Goal: Complete application form: Complete application form

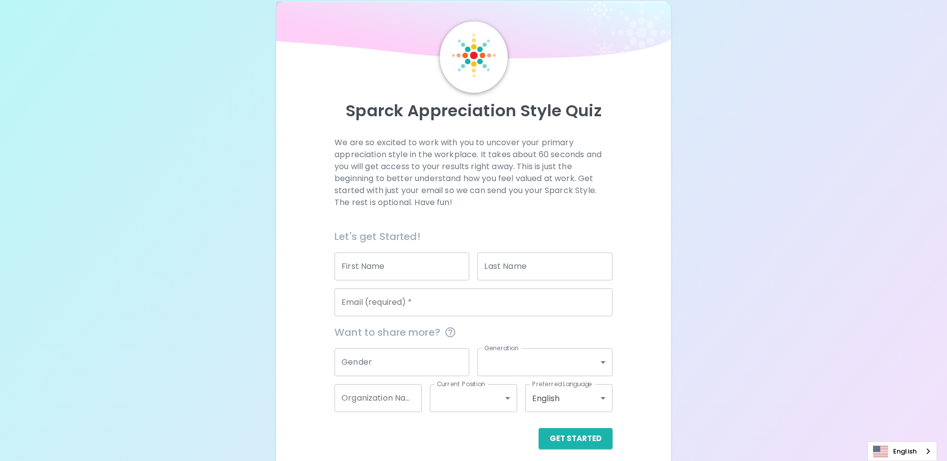
scroll to position [26, 0]
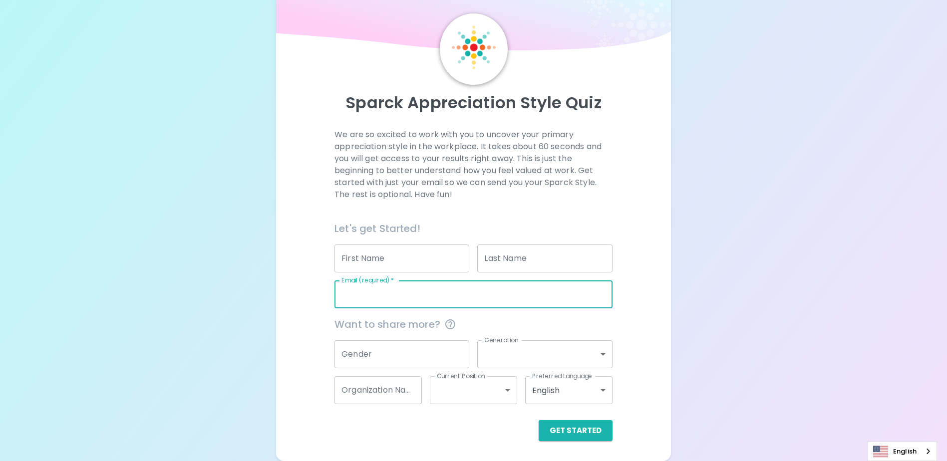
click at [383, 294] on input "Email (required)   *" at bounding box center [473, 294] width 278 height 28
type input "[EMAIL_ADDRESS][DOMAIN_NAME]"
click at [371, 255] on input "First Name" at bounding box center [401, 258] width 135 height 28
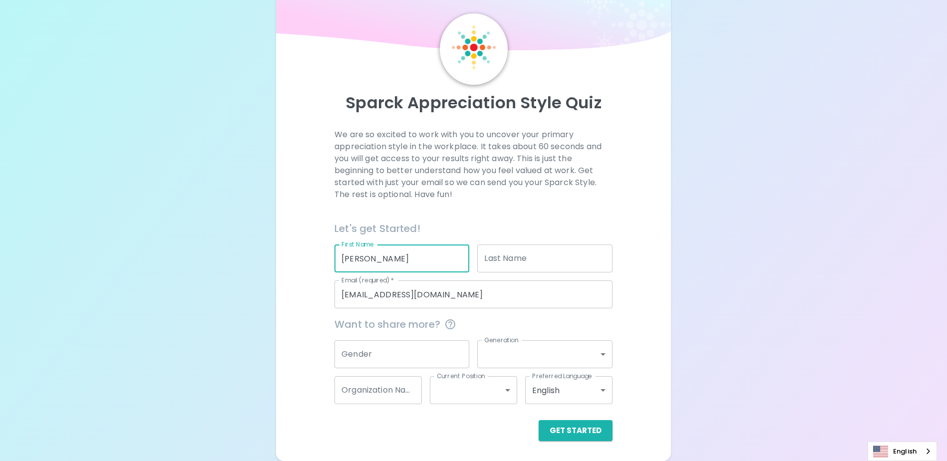
type input "arthur"
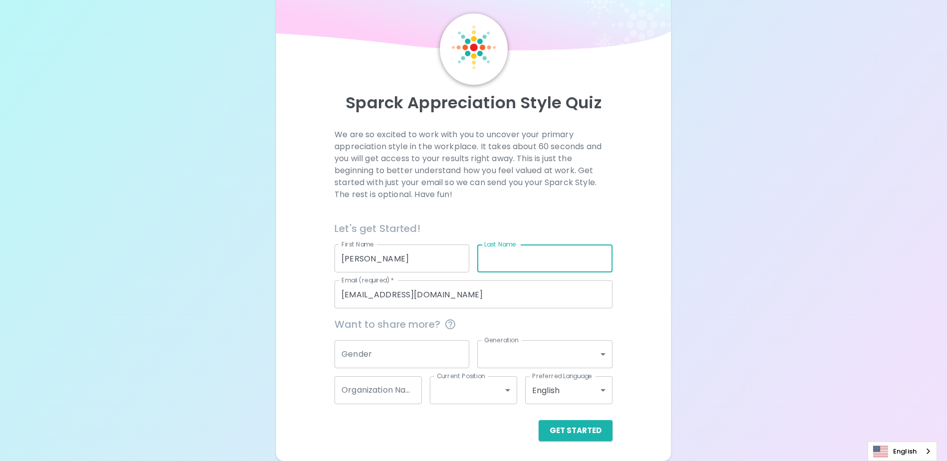
click at [489, 259] on input "Last Name" at bounding box center [544, 258] width 135 height 28
type input "G"
click at [575, 425] on button "Get Started" at bounding box center [575, 430] width 74 height 21
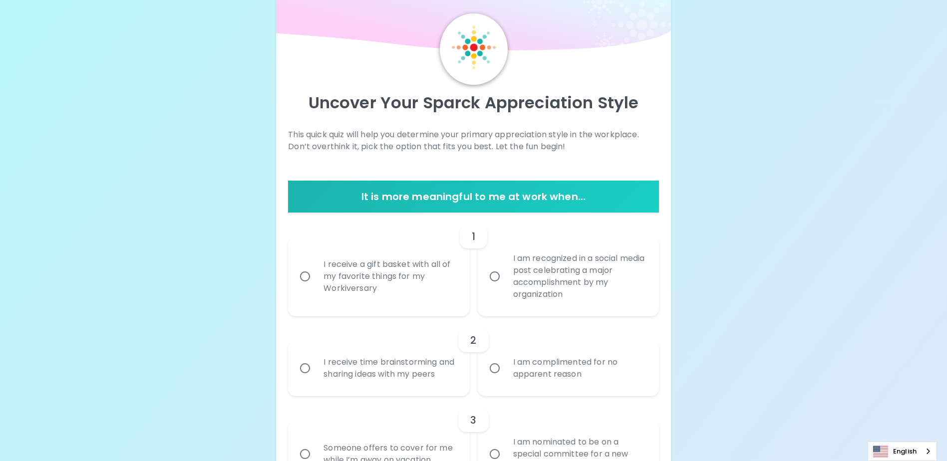
click at [363, 285] on div "I receive a gift basket with all of my favorite things for my Workiversary" at bounding box center [389, 276] width 148 height 60
click at [315, 285] on input "I receive a gift basket with all of my favorite things for my Workiversary" at bounding box center [304, 276] width 21 height 21
radio input "true"
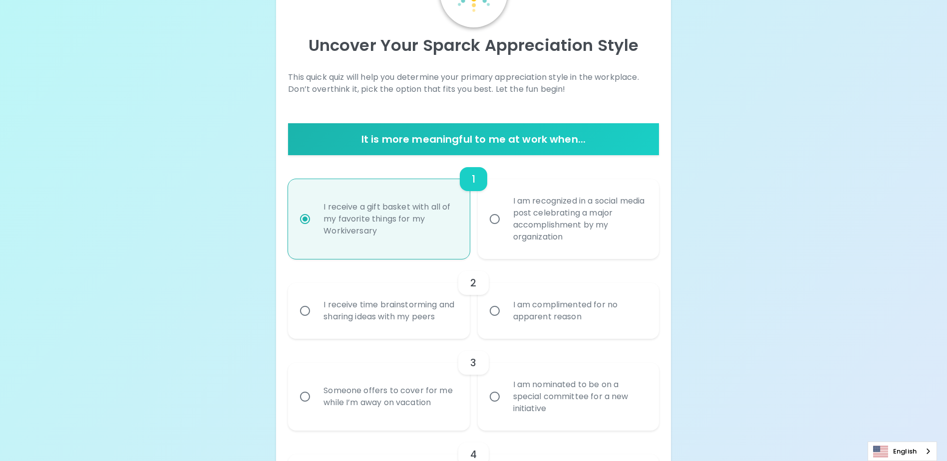
scroll to position [106, 0]
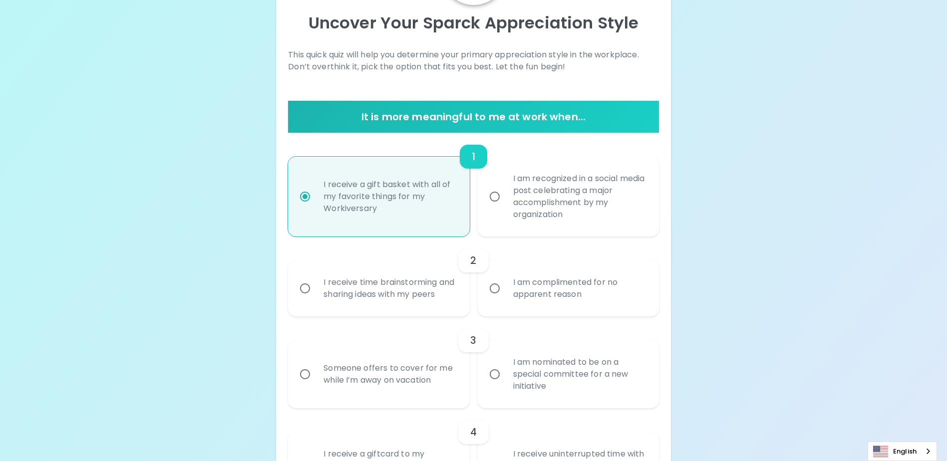
click at [390, 301] on div "I receive time brainstorming and sharing ideas with my peers" at bounding box center [389, 288] width 148 height 48
click at [315, 299] on input "I receive time brainstorming and sharing ideas with my peers" at bounding box center [304, 288] width 21 height 21
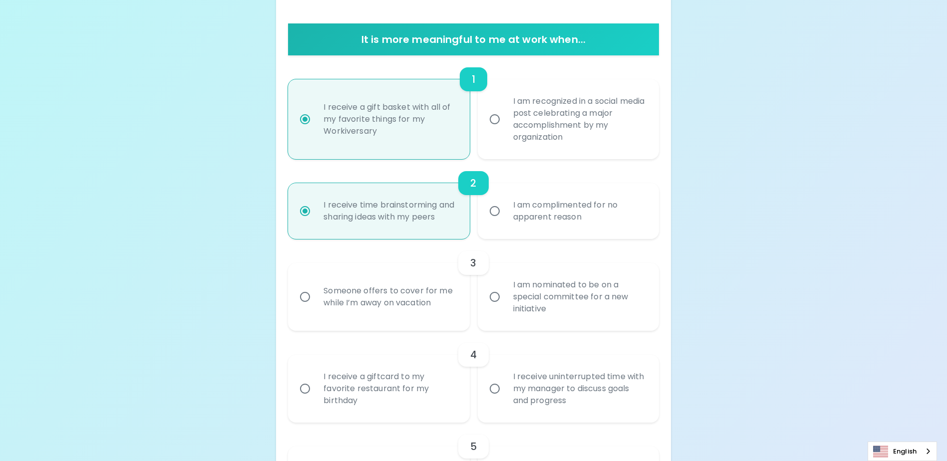
scroll to position [186, 0]
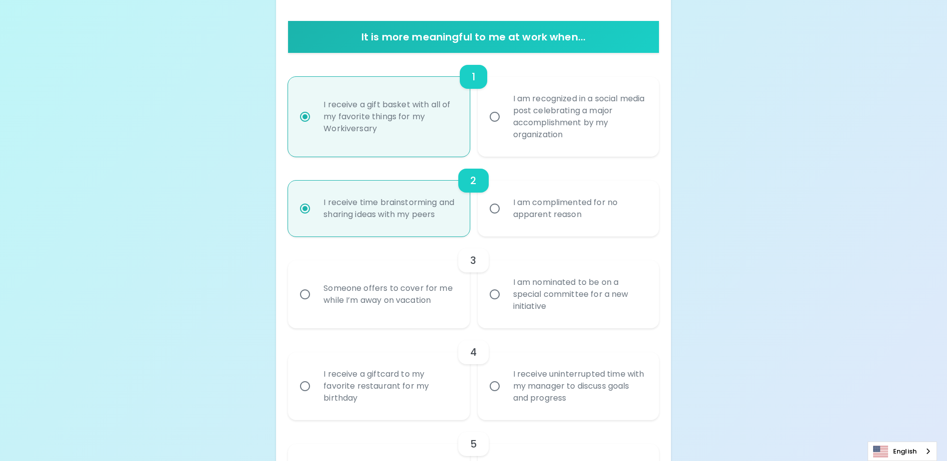
radio input "true"
click at [563, 316] on div "I am nominated to be on a special committee for a new initiative" at bounding box center [579, 294] width 148 height 60
click at [505, 305] on input "I am nominated to be on a special committee for a new initiative" at bounding box center [494, 294] width 21 height 21
radio input "false"
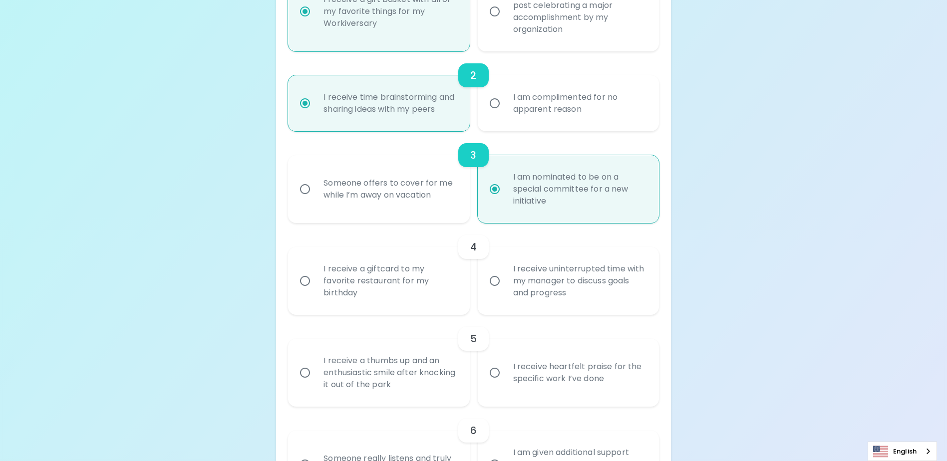
scroll to position [316, 0]
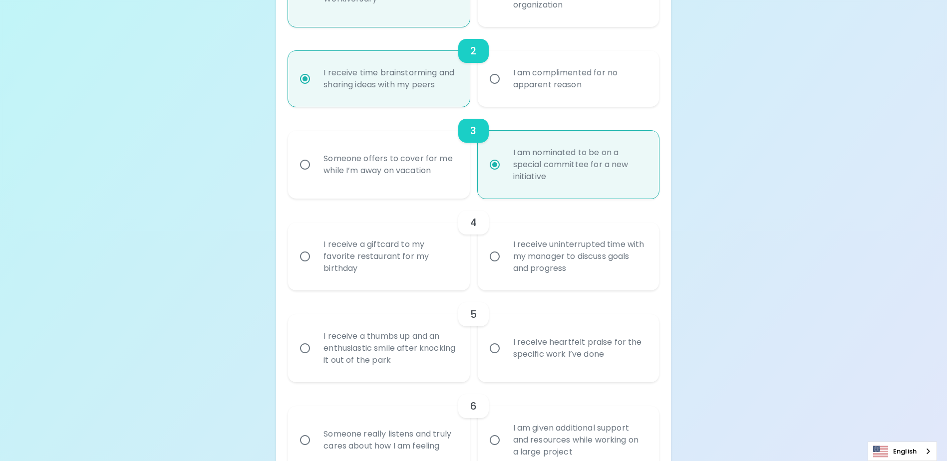
radio input "true"
click at [399, 254] on div "I receive a giftcard to my favorite restaurant for my birthday" at bounding box center [389, 257] width 148 height 60
click at [315, 254] on input "I receive a giftcard to my favorite restaurant for my birthday" at bounding box center [304, 256] width 21 height 21
radio input "false"
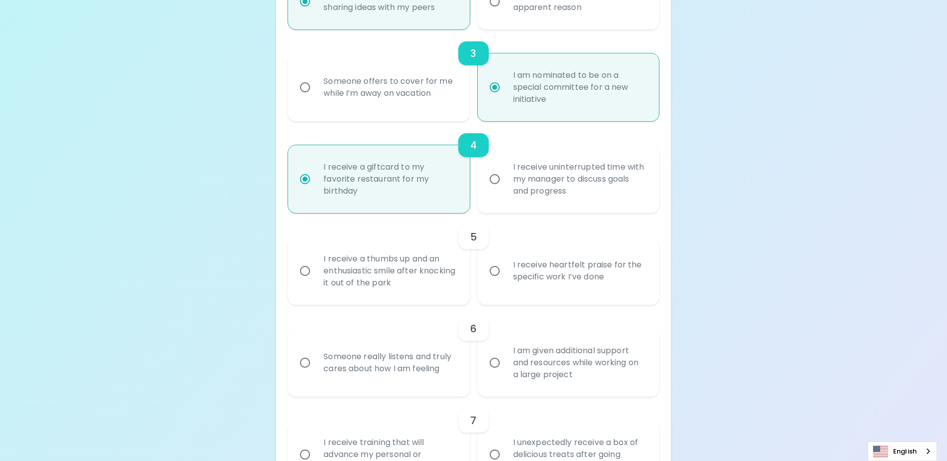
scroll to position [396, 0]
radio input "true"
click at [618, 285] on div "I receive heartfelt praise for the specific work I’ve done" at bounding box center [579, 268] width 148 height 48
click at [505, 279] on input "I receive heartfelt praise for the specific work I’ve done" at bounding box center [494, 268] width 21 height 21
radio input "false"
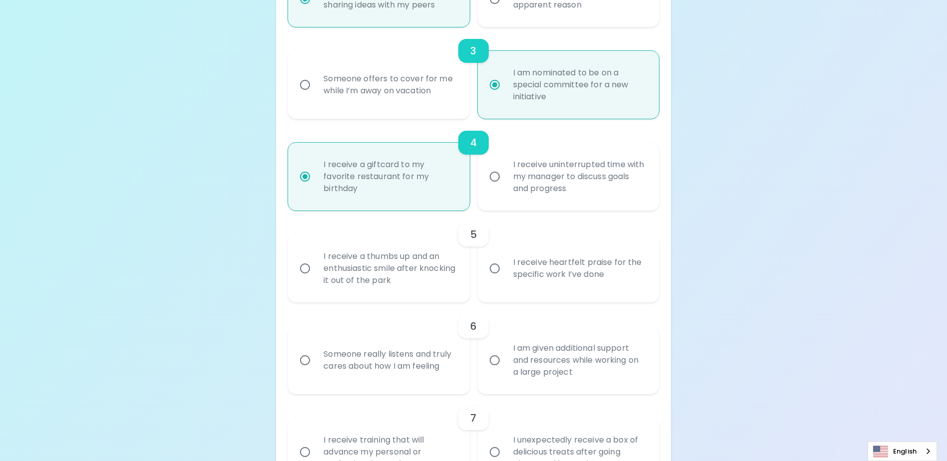
radio input "false"
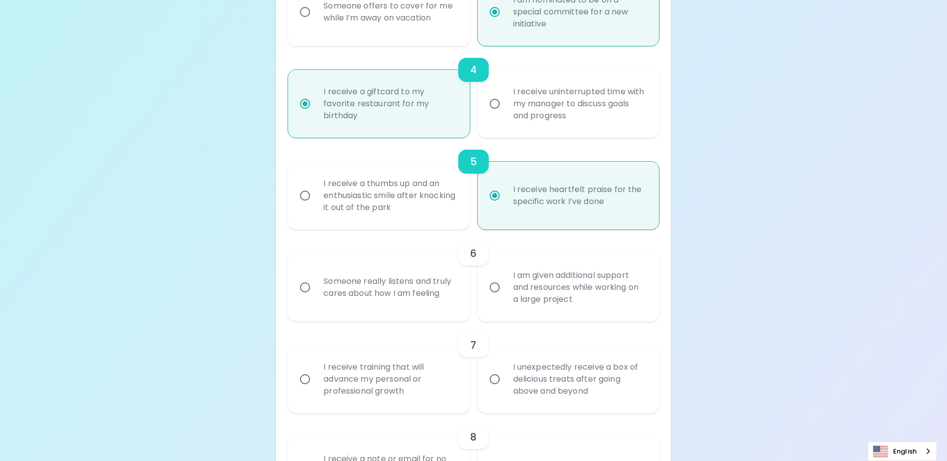
scroll to position [475, 0]
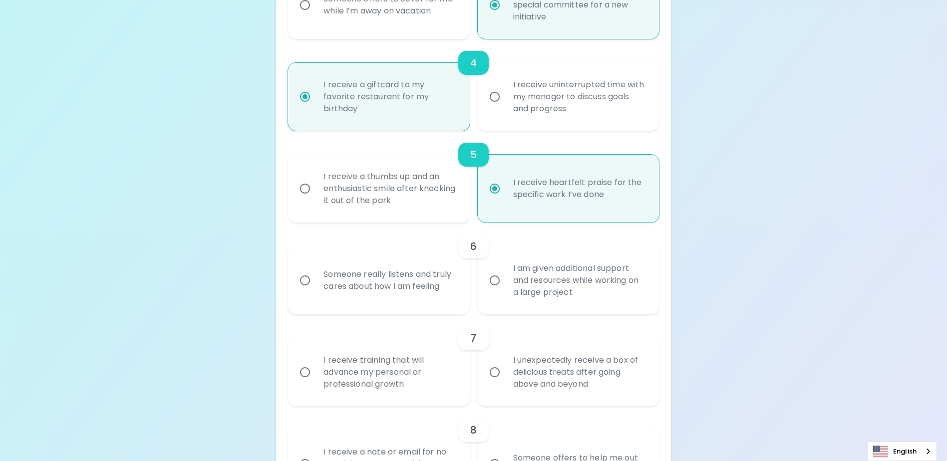
radio input "true"
click at [373, 293] on div "Someone really listens and truly cares about how I am feeling" at bounding box center [389, 280] width 148 height 48
click at [315, 291] on input "Someone really listens and truly cares about how I am feeling" at bounding box center [304, 280] width 21 height 21
radio input "false"
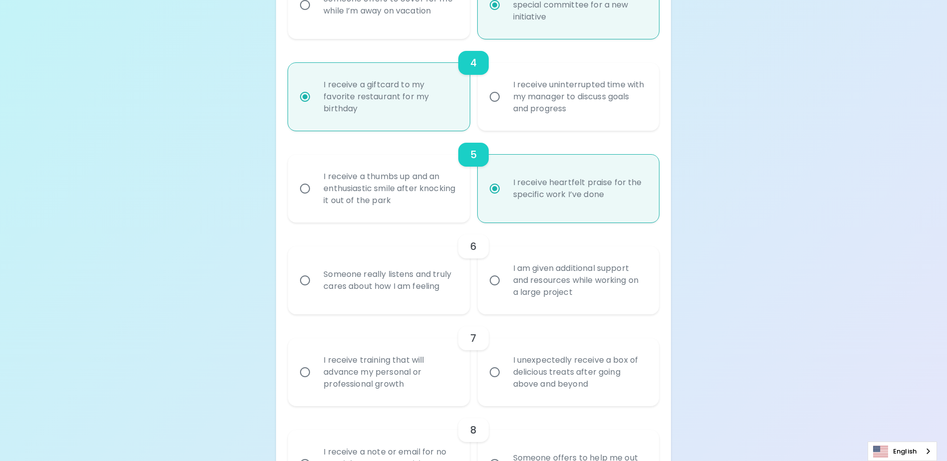
radio input "false"
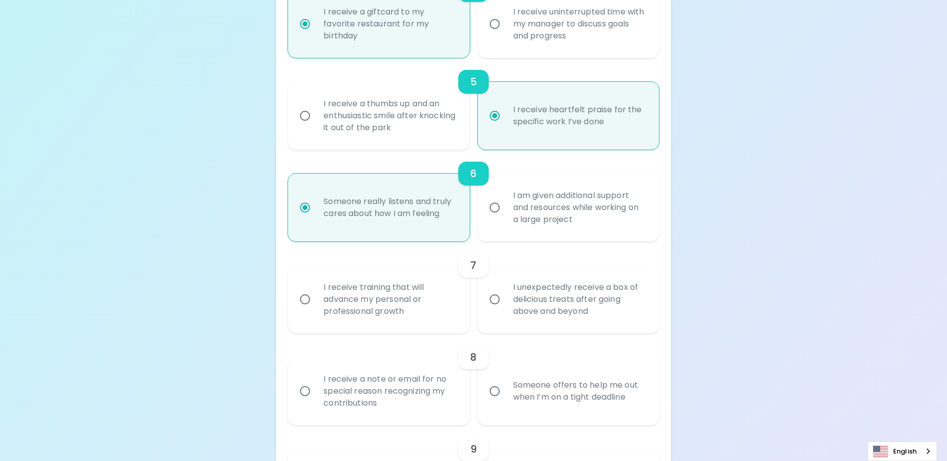
scroll to position [555, 0]
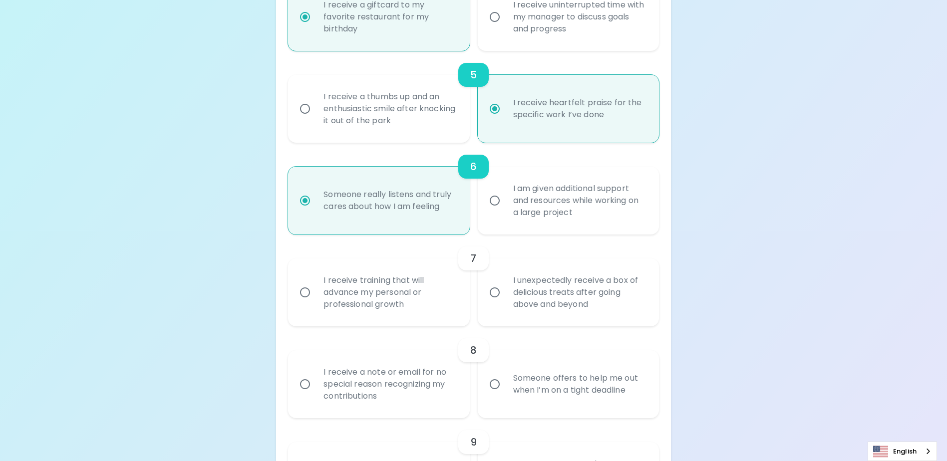
radio input "true"
click at [399, 313] on div "I receive training that will advance my personal or professional growth" at bounding box center [389, 292] width 148 height 60
click at [315, 303] on input "I receive training that will advance my personal or professional growth" at bounding box center [304, 292] width 21 height 21
radio input "false"
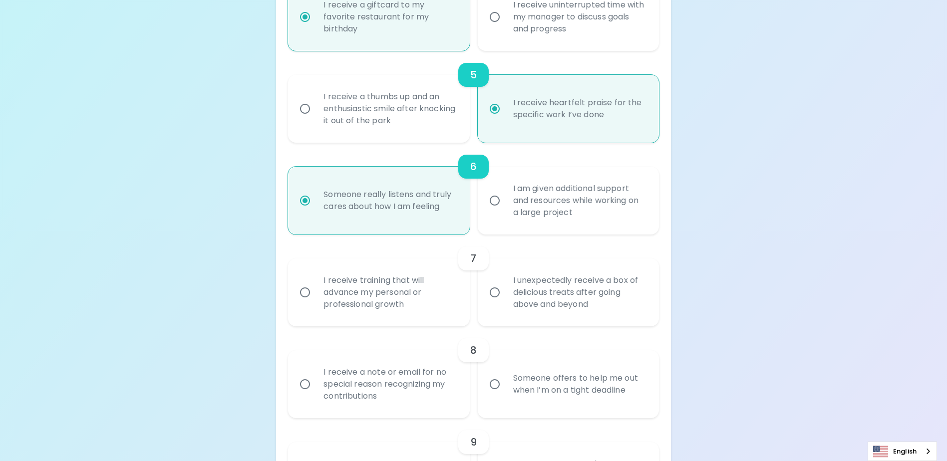
radio input "false"
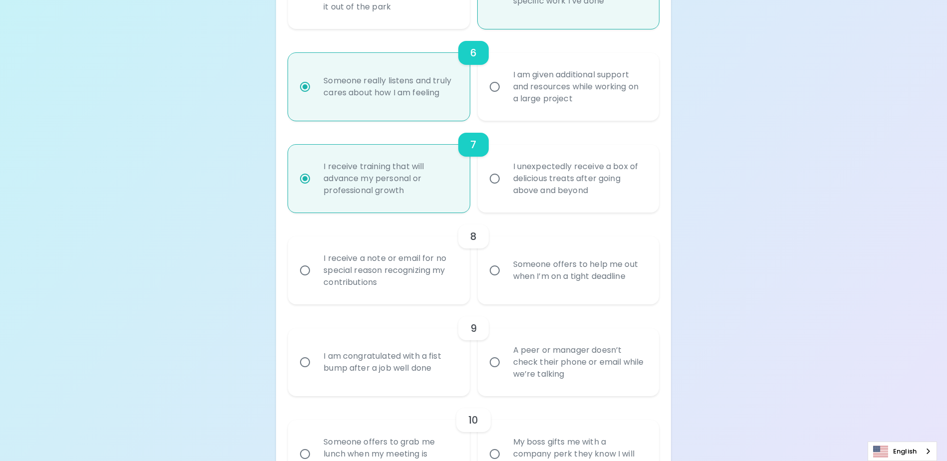
scroll to position [685, 0]
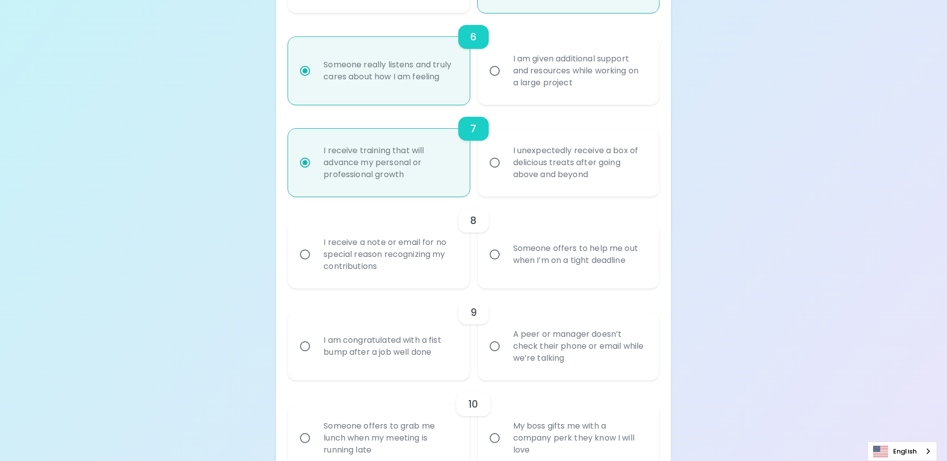
radio input "true"
click at [556, 274] on div "Someone offers to help me out when I’m on a tight deadline" at bounding box center [579, 255] width 148 height 48
click at [505, 265] on input "Someone offers to help me out when I’m on a tight deadline" at bounding box center [494, 254] width 21 height 21
radio input "false"
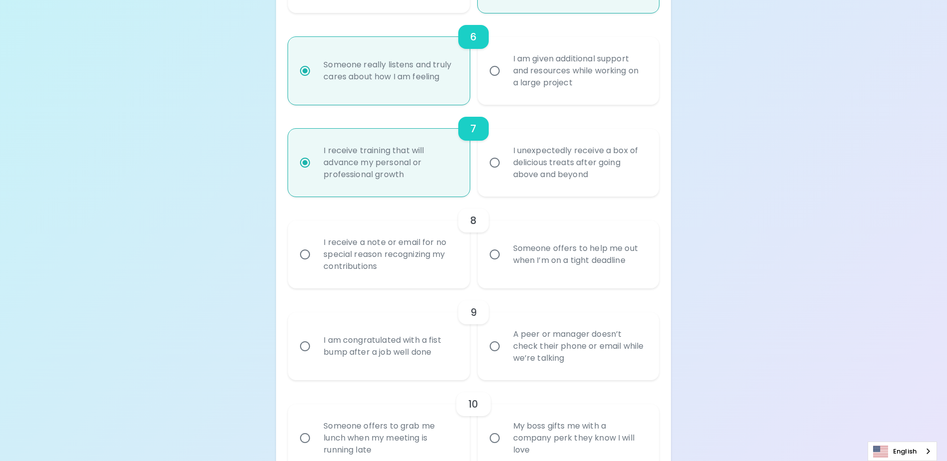
radio input "false"
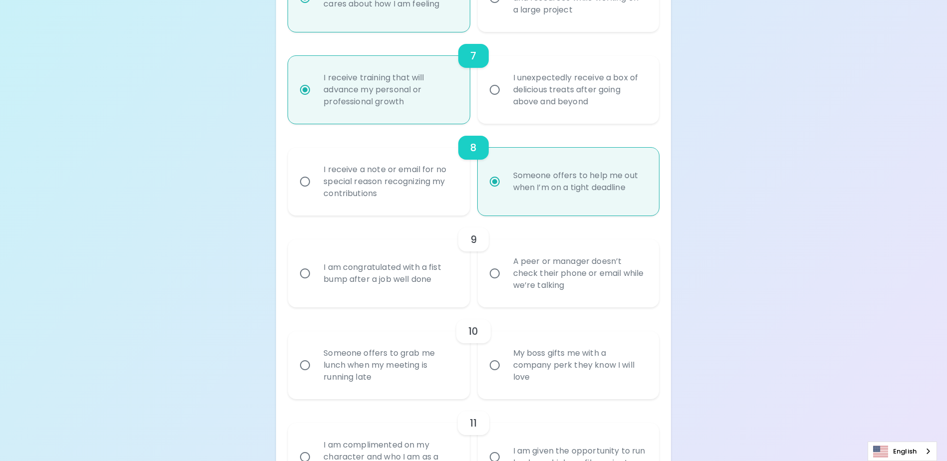
scroll to position [765, 0]
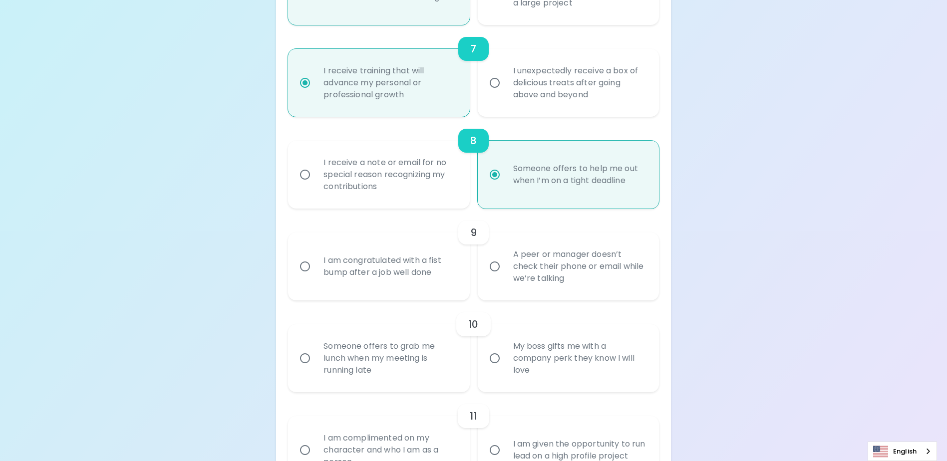
radio input "true"
click at [578, 286] on div "A peer or manager doesn’t check their phone or email while we’re talking" at bounding box center [579, 267] width 148 height 60
click at [505, 277] on input "A peer or manager doesn’t check their phone or email while we’re talking" at bounding box center [494, 266] width 21 height 21
radio input "false"
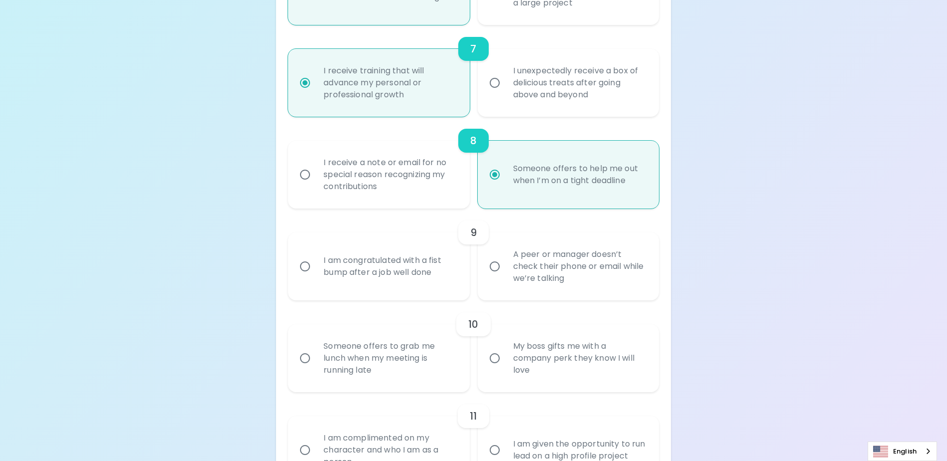
radio input "false"
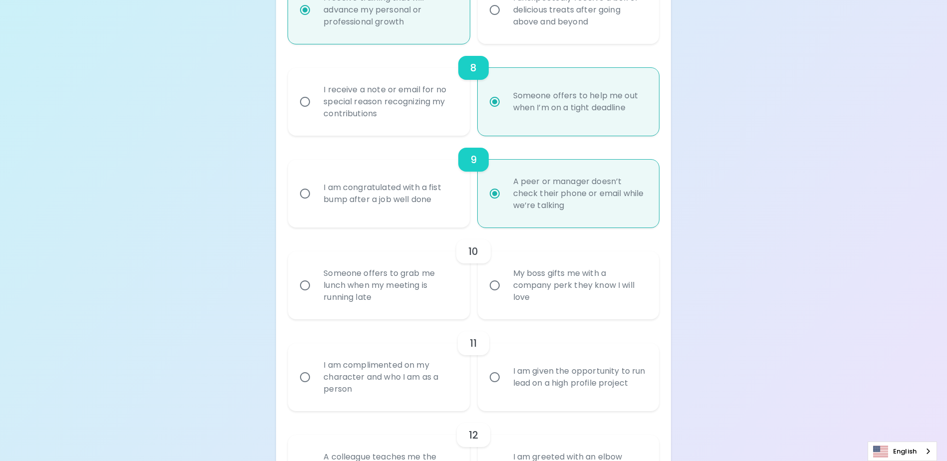
scroll to position [845, 0]
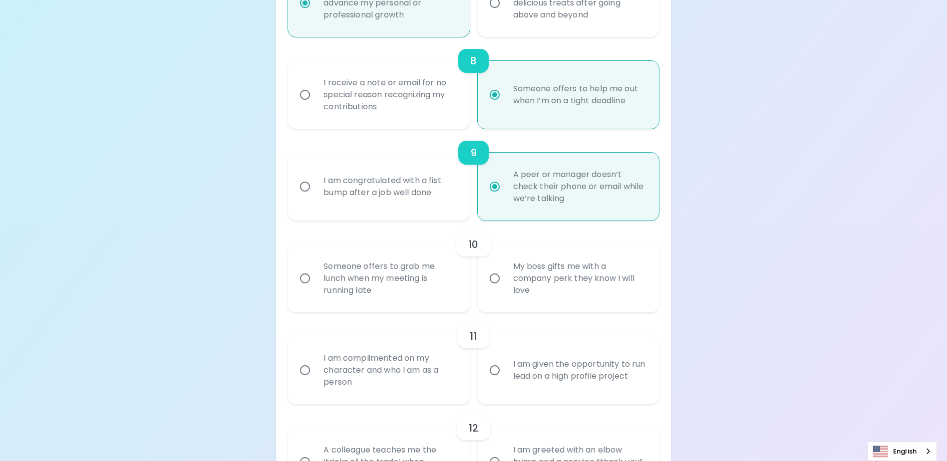
radio input "true"
click at [396, 298] on div "Someone offers to grab me lunch when my meeting is running late" at bounding box center [389, 278] width 148 height 60
click at [315, 289] on input "Someone offers to grab me lunch when my meeting is running late" at bounding box center [304, 278] width 21 height 21
radio input "false"
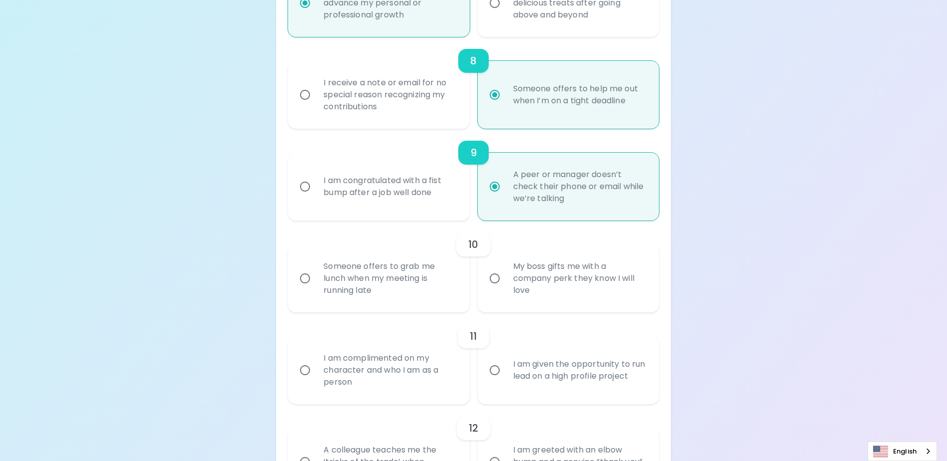
radio input "false"
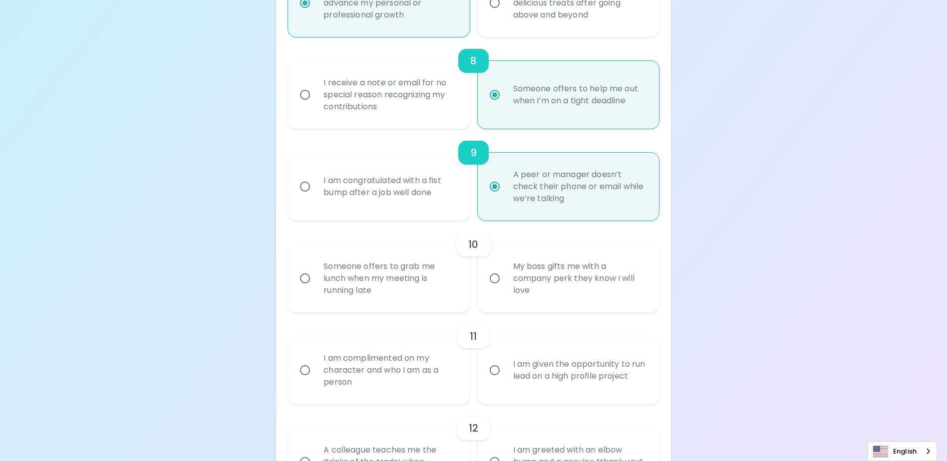
radio input "false"
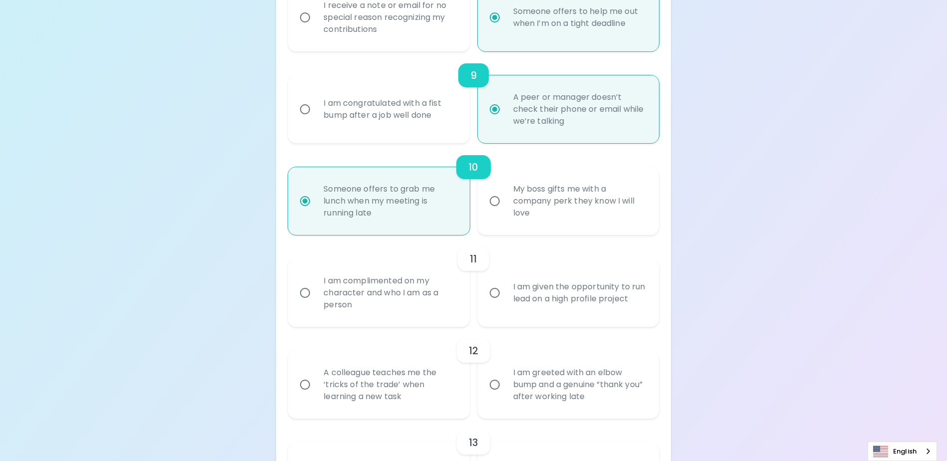
scroll to position [925, 0]
radio input "true"
click at [593, 302] on div "I am given the opportunity to run lead on a high profile project" at bounding box center [579, 290] width 148 height 48
click at [505, 301] on input "I am given the opportunity to run lead on a high profile project" at bounding box center [494, 290] width 21 height 21
radio input "false"
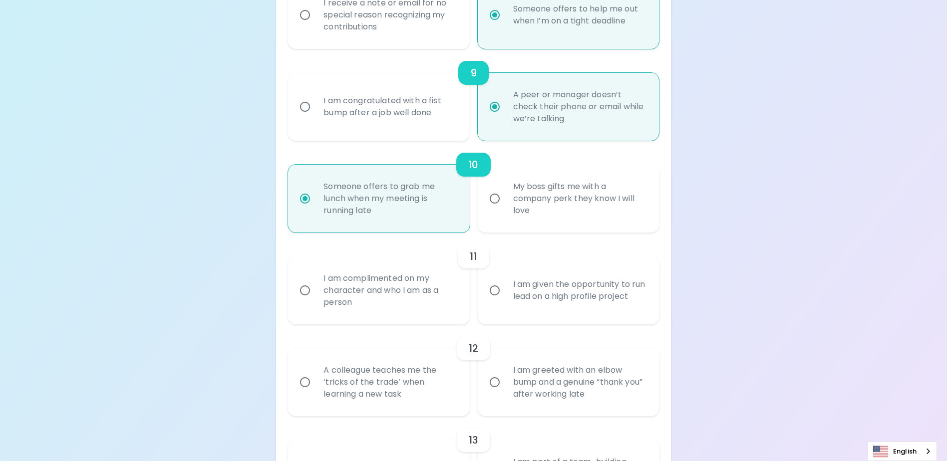
radio input "false"
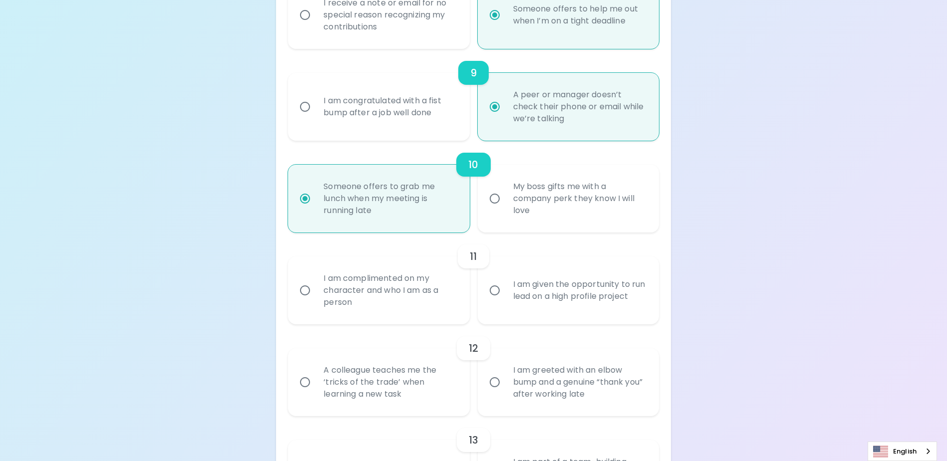
radio input "false"
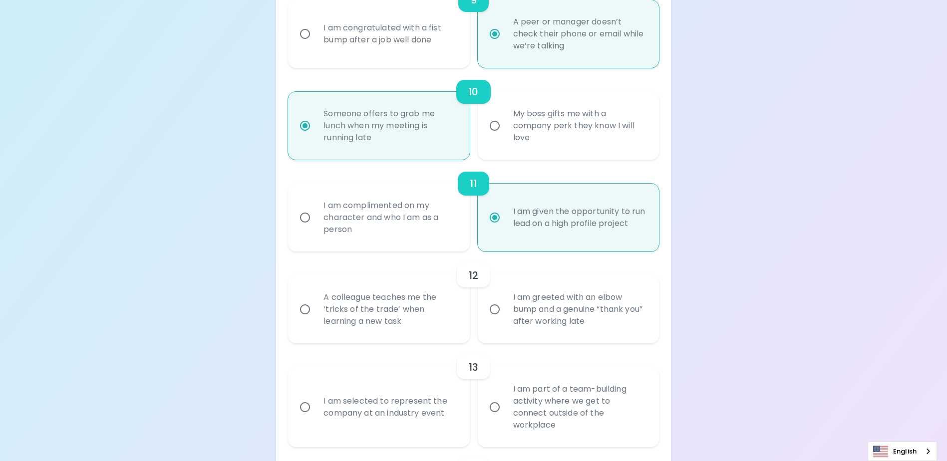
scroll to position [1004, 0]
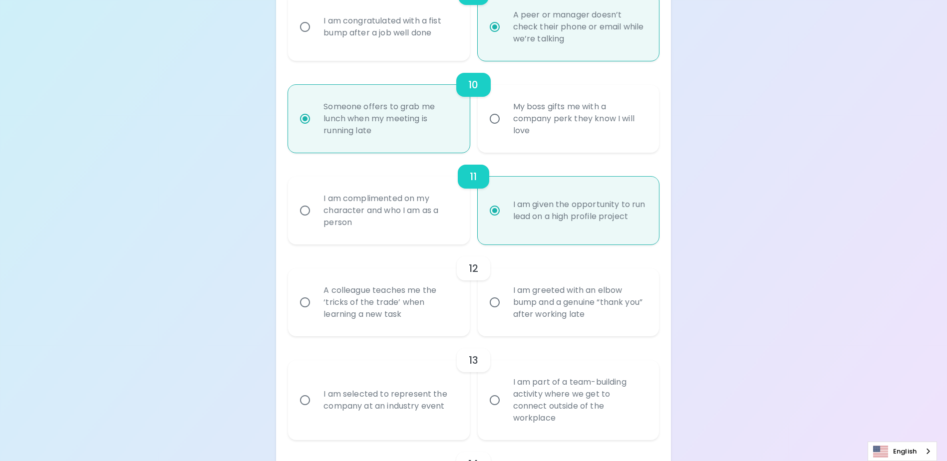
radio input "true"
click at [358, 303] on div "A colleague teaches me the ‘tricks of the trade’ when learning a new task" at bounding box center [389, 302] width 148 height 60
click at [315, 303] on input "A colleague teaches me the ‘tricks of the trade’ when learning a new task" at bounding box center [304, 302] width 21 height 21
radio input "false"
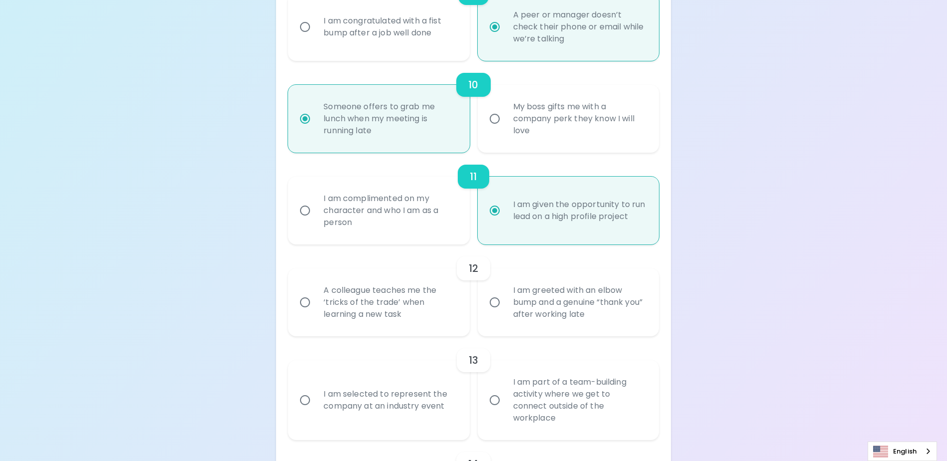
radio input "false"
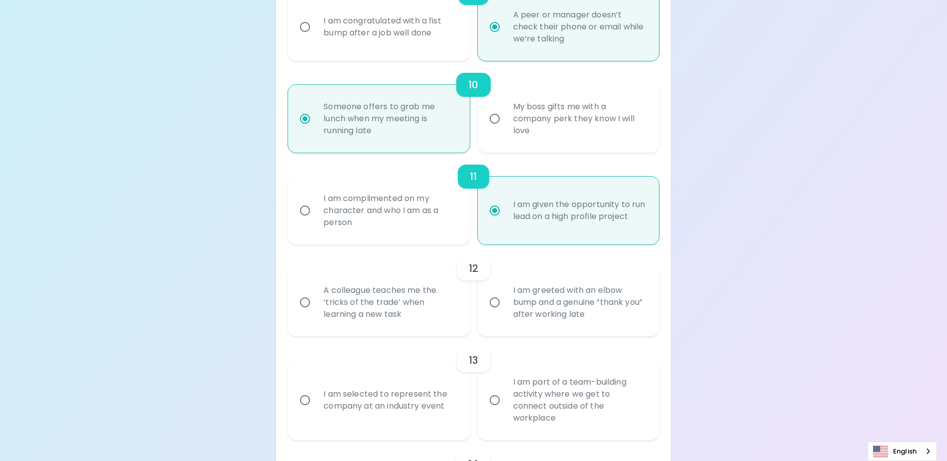
radio input "false"
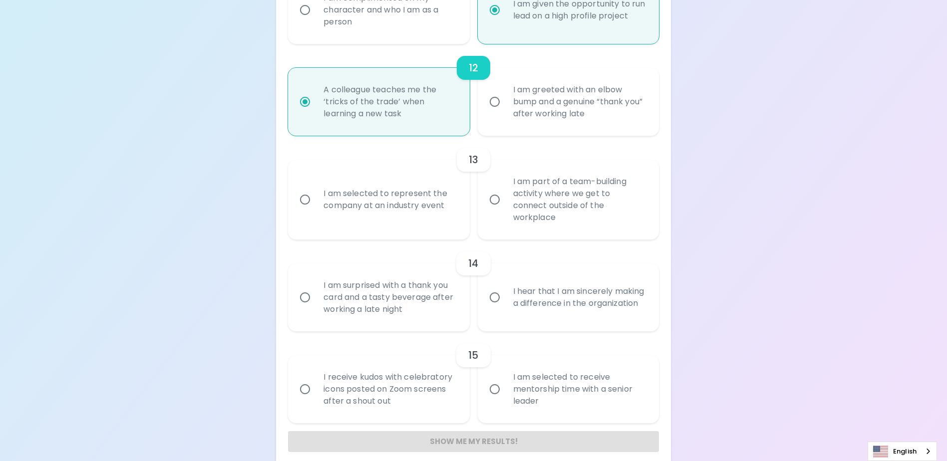
scroll to position [1216, 0]
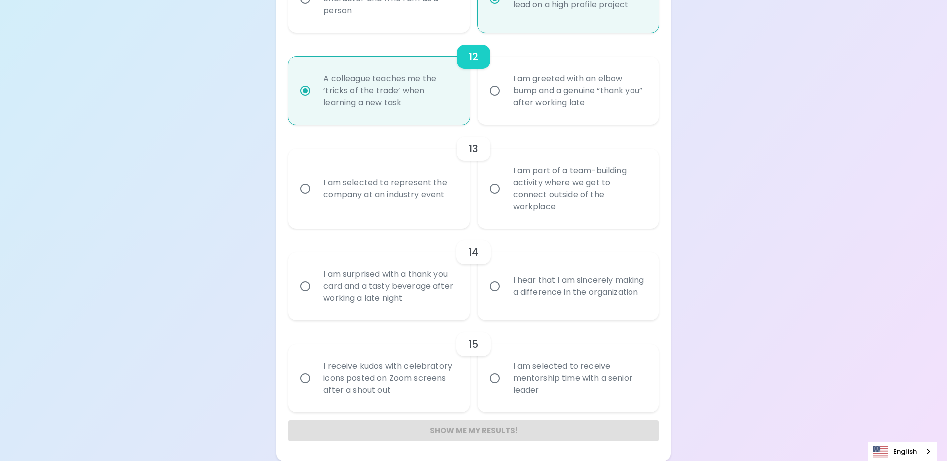
radio input "true"
click at [580, 206] on div "I am part of a team-building activity where we get to connect outside of the wo…" at bounding box center [579, 189] width 148 height 72
click at [505, 199] on input "I am part of a team-building activity where we get to connect outside of the wo…" at bounding box center [494, 188] width 21 height 21
radio input "false"
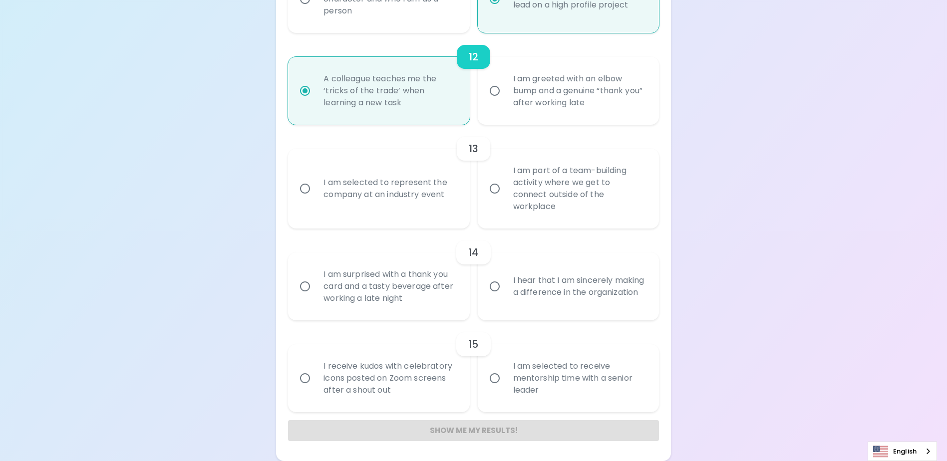
radio input "false"
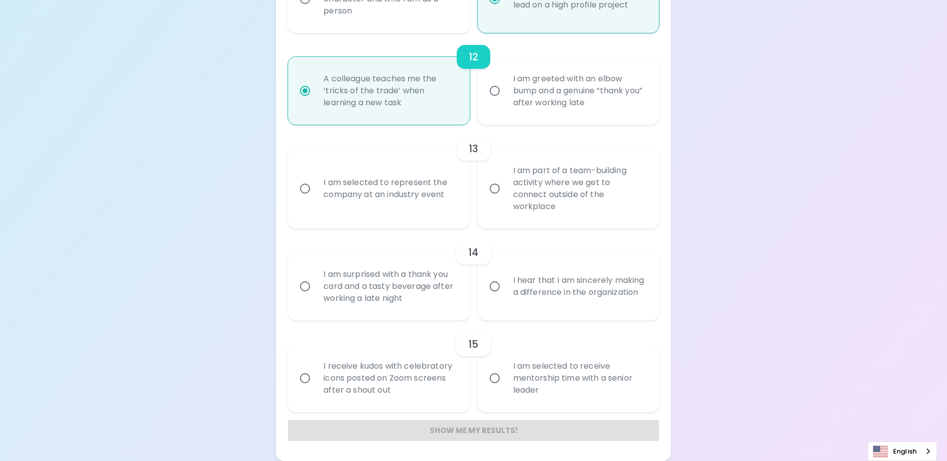
radio input "false"
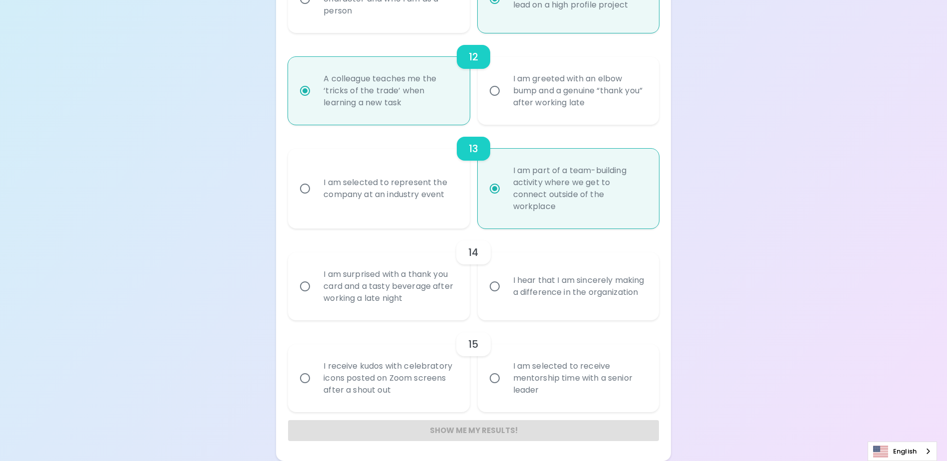
radio input "true"
click at [581, 290] on div "I hear that I am sincerely making a difference in the organization" at bounding box center [579, 286] width 148 height 48
click at [505, 290] on input "I hear that I am sincerely making a difference in the organization" at bounding box center [494, 286] width 21 height 21
radio input "false"
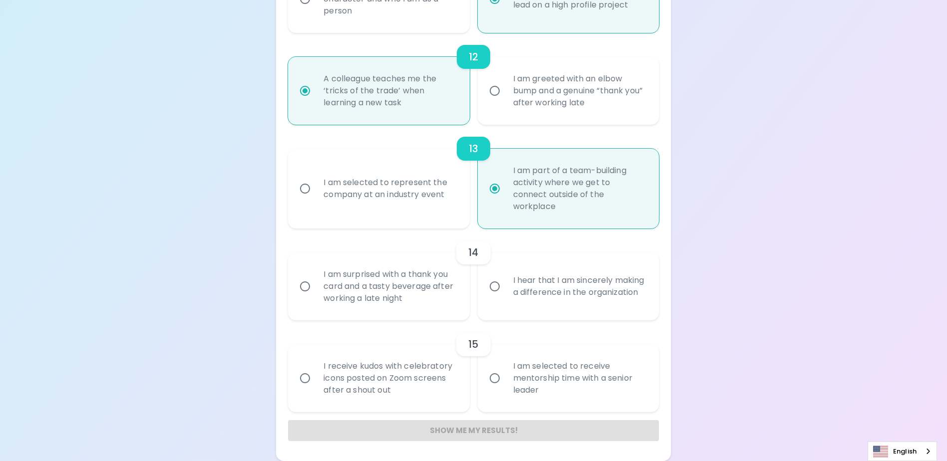
radio input "false"
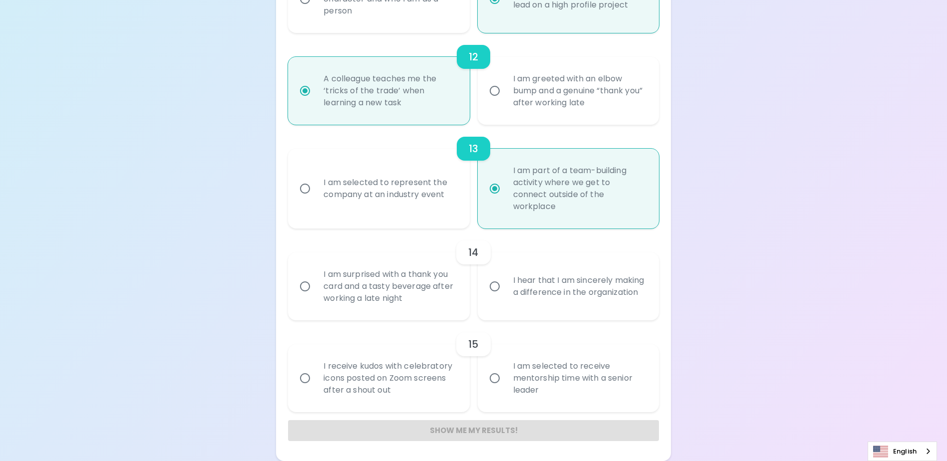
radio input "false"
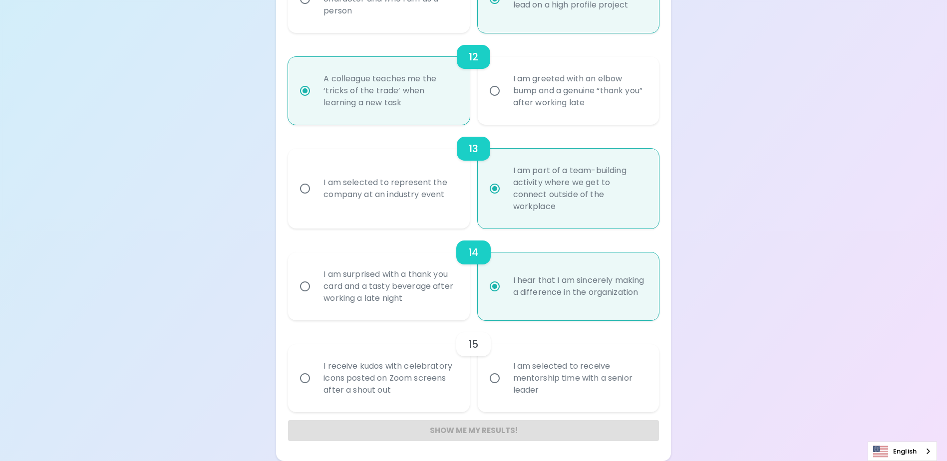
radio input "true"
click at [372, 371] on div "I receive kudos with celebratory icons posted on Zoom screens after a shout out" at bounding box center [389, 378] width 148 height 60
click at [350, 368] on div "I receive kudos with celebratory icons posted on Zoom screens after a shout out" at bounding box center [389, 378] width 148 height 60
drag, startPoint x: 350, startPoint y: 368, endPoint x: 333, endPoint y: 382, distance: 22.7
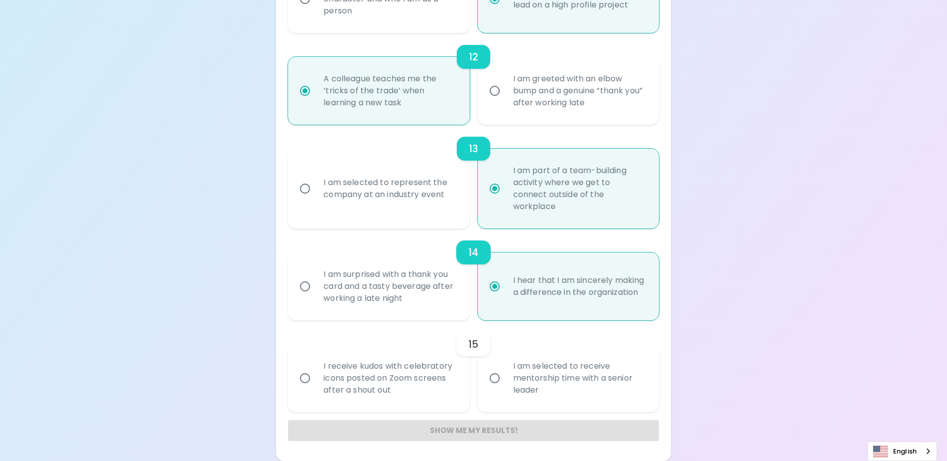
click at [333, 382] on div "I receive kudos with celebratory icons posted on Zoom screens after a shout out" at bounding box center [389, 378] width 148 height 60
click at [315, 382] on input "I receive kudos with celebratory icons posted on Zoom screens after a shout out" at bounding box center [304, 378] width 21 height 21
radio input "false"
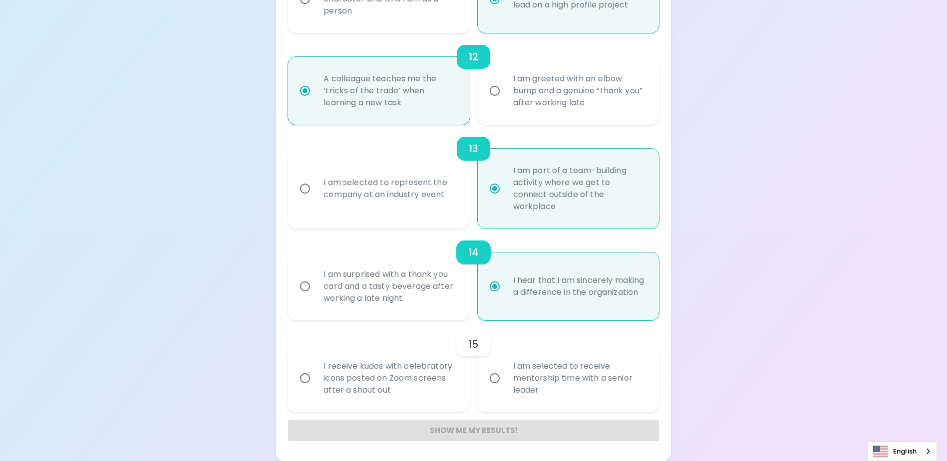
radio input "false"
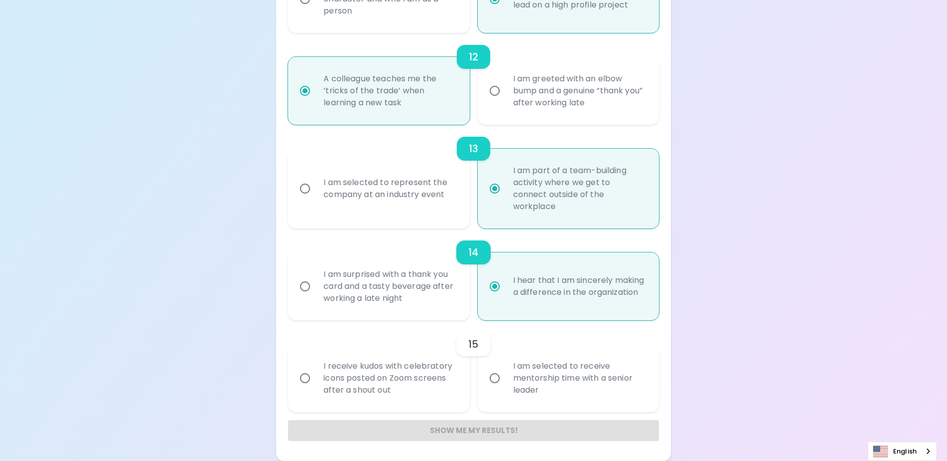
radio input "false"
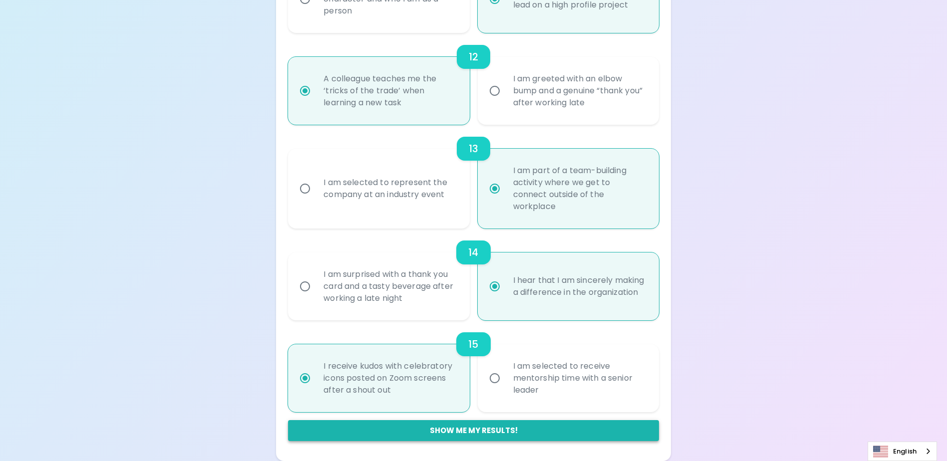
radio input "true"
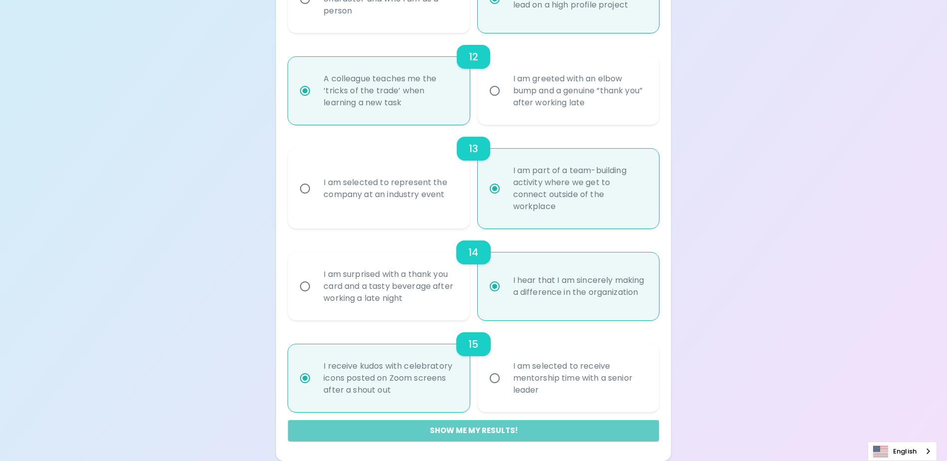
click at [461, 428] on button "Show me my results!" at bounding box center [473, 430] width 370 height 21
radio input "false"
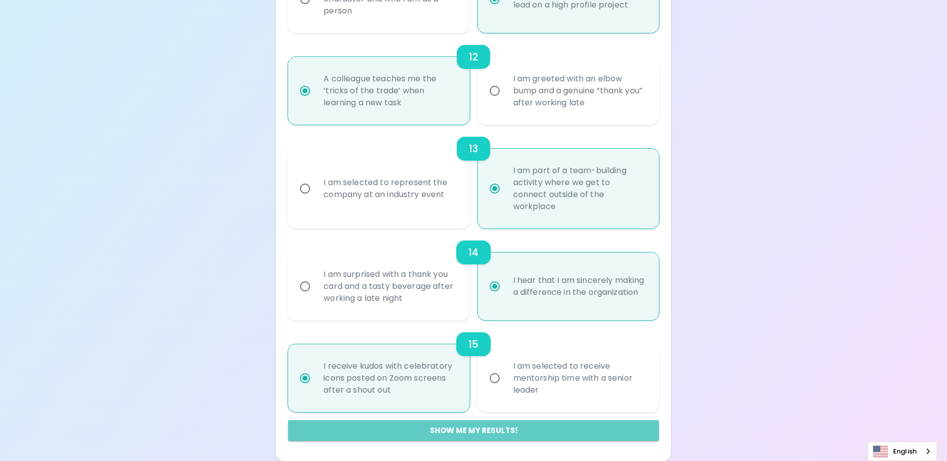
radio input "false"
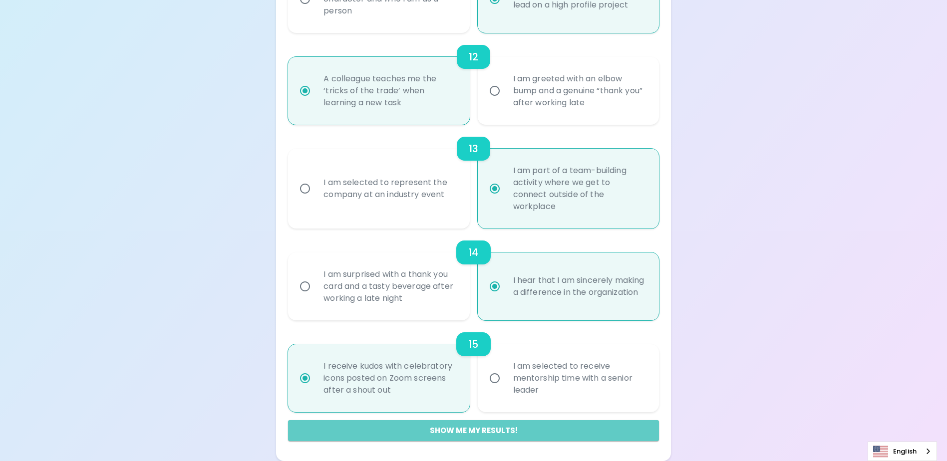
radio input "false"
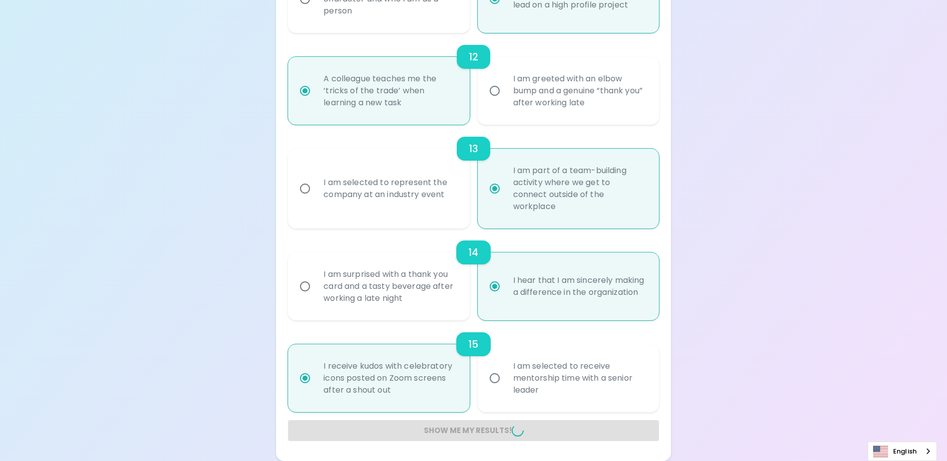
radio input "false"
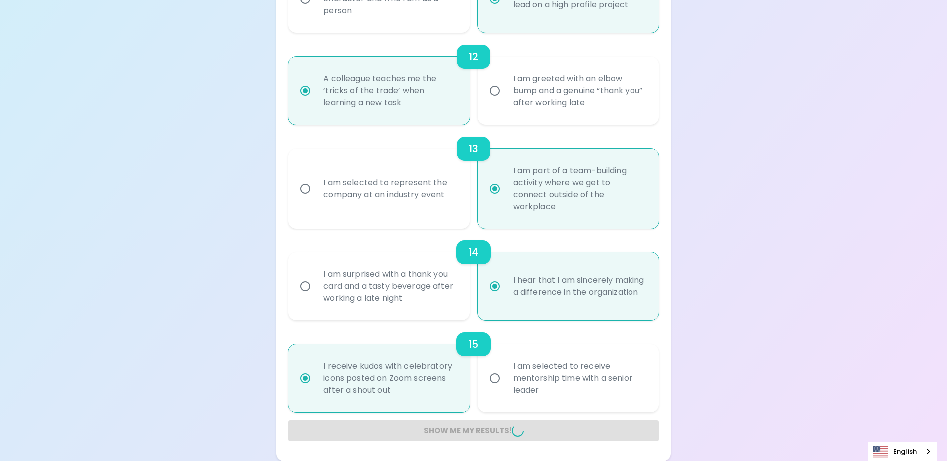
radio input "false"
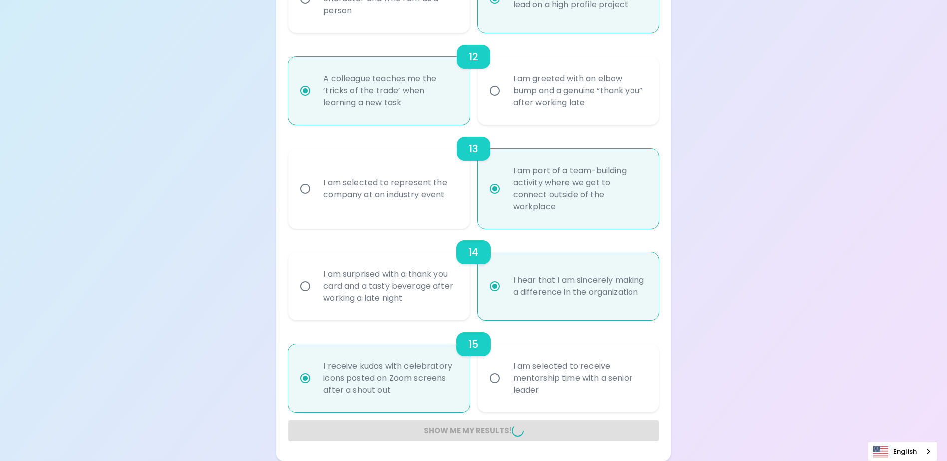
radio input "false"
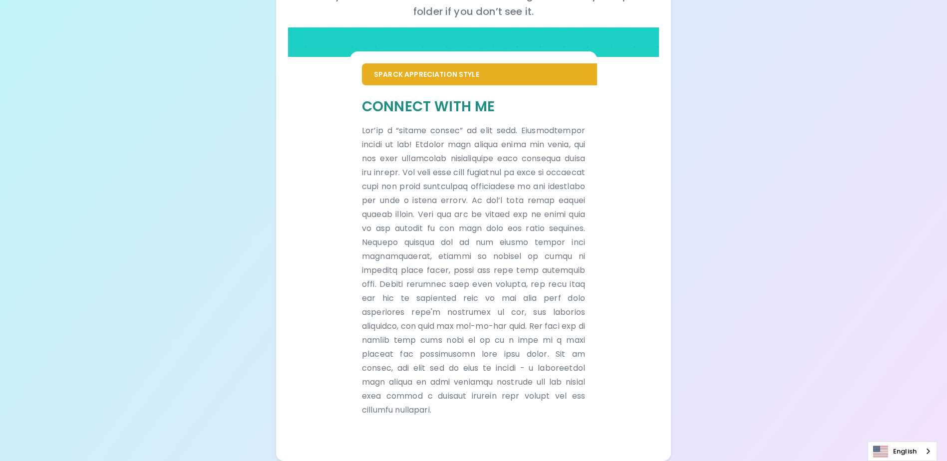
scroll to position [168, 0]
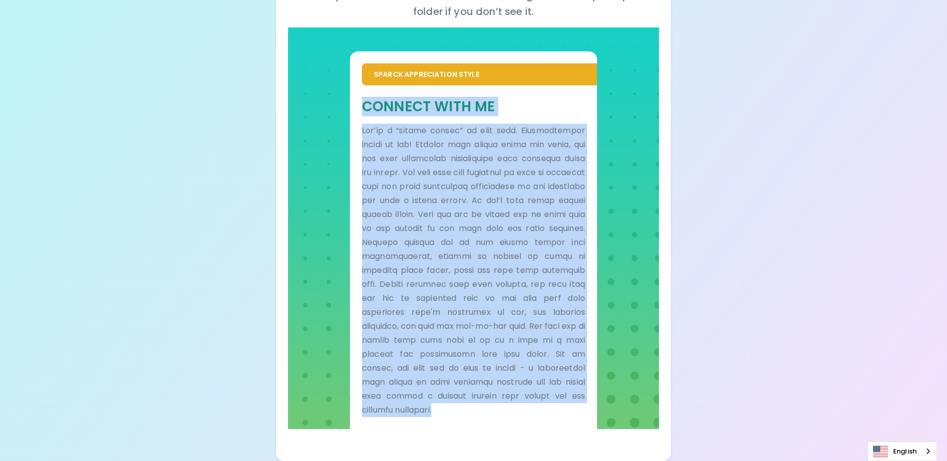
drag, startPoint x: 364, startPoint y: 106, endPoint x: 514, endPoint y: 423, distance: 350.2
click at [514, 423] on div "Connect With Me" at bounding box center [473, 257] width 247 height 344
drag, startPoint x: 514, startPoint y: 423, endPoint x: 471, endPoint y: 290, distance: 139.3
drag, startPoint x: 471, startPoint y: 290, endPoint x: 489, endPoint y: 279, distance: 22.2
click at [489, 279] on p at bounding box center [473, 270] width 223 height 293
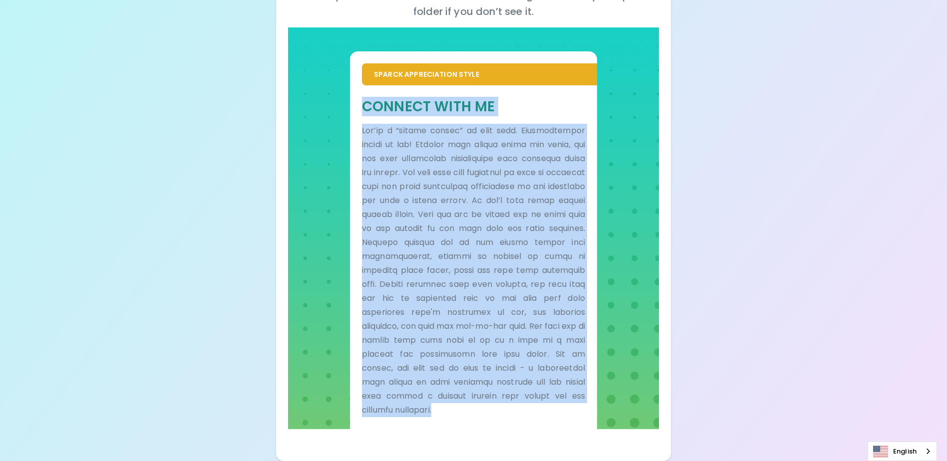
drag, startPoint x: 363, startPoint y: 105, endPoint x: 516, endPoint y: 481, distance: 406.0
click at [516, 461] on html "Your Sparck Appreciation Style Results Check your email for the full results! D…" at bounding box center [473, 146] width 947 height 629
copy div "Connect With Me You’re a “people person” to your core. Relationships matter to …"
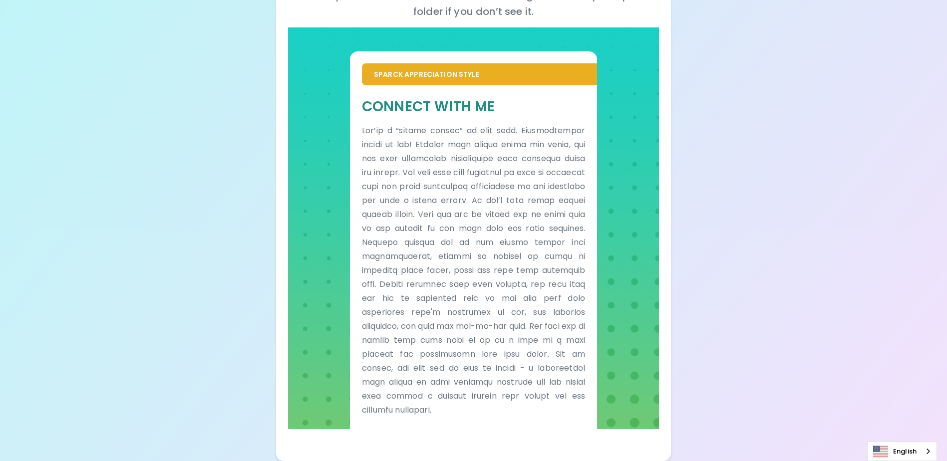
click at [145, 54] on div "Your Sparck Appreciation Style Results Check your email for the full results! D…" at bounding box center [473, 146] width 947 height 629
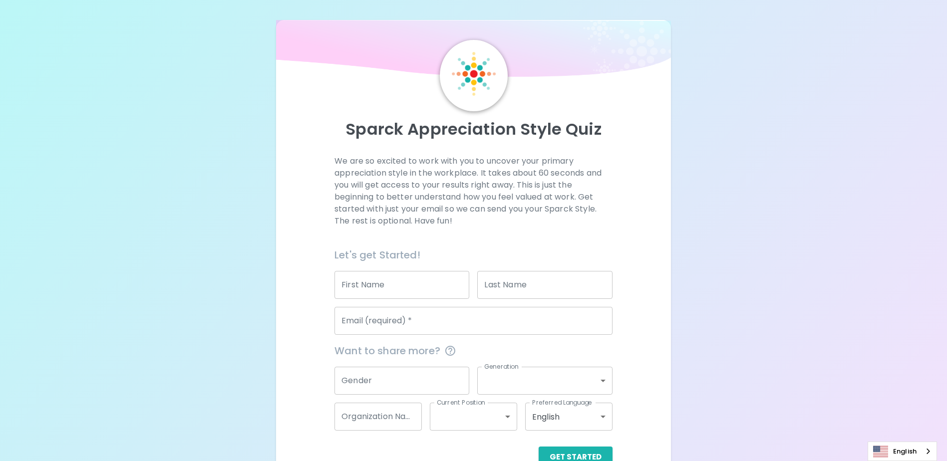
scroll to position [26, 0]
